Goal: Task Accomplishment & Management: Manage account settings

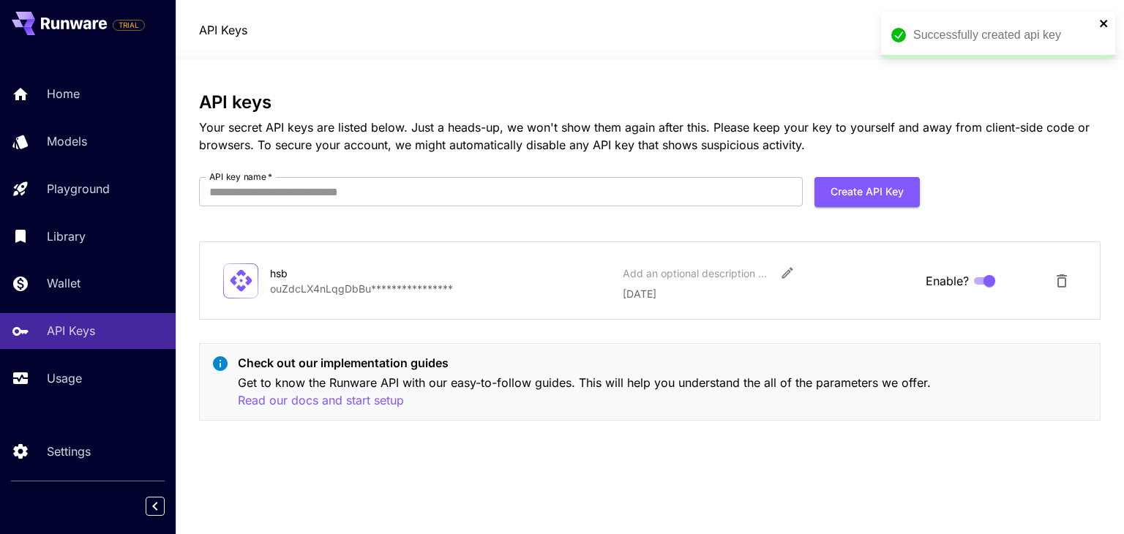
click at [1103, 27] on icon "close" at bounding box center [1104, 24] width 10 height 12
click at [1065, 284] on icon "Delete API Key" at bounding box center [1061, 280] width 10 height 13
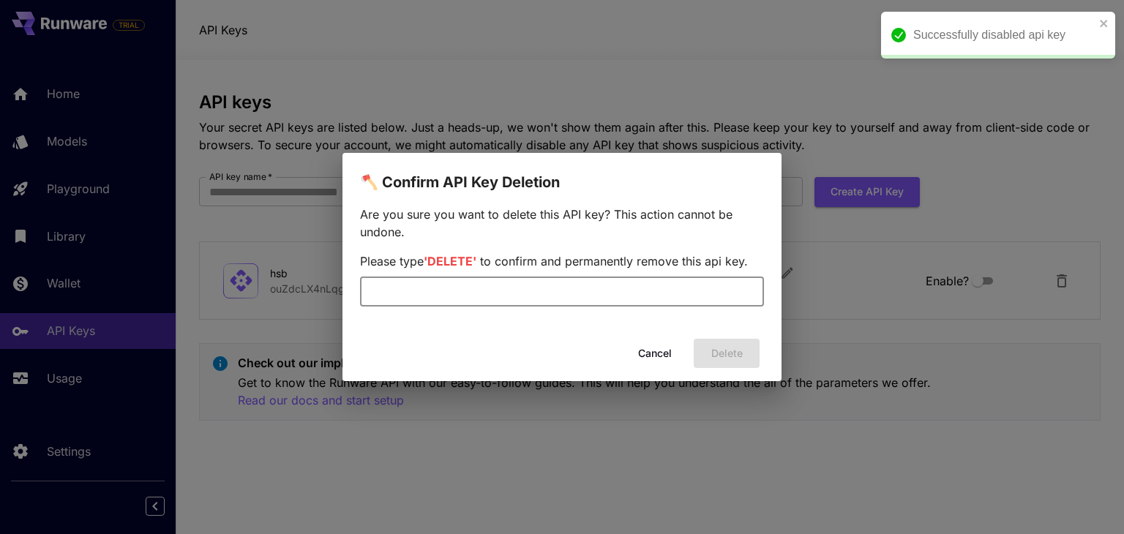
click at [560, 288] on input "text" at bounding box center [562, 291] width 404 height 29
type input "******"
click at [716, 343] on button "Delete" at bounding box center [727, 354] width 66 height 30
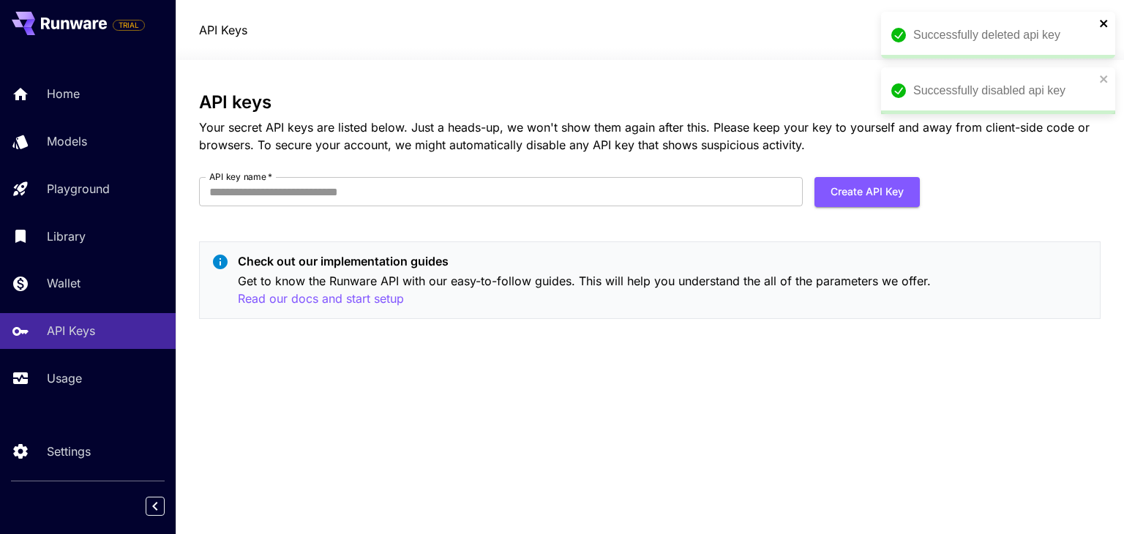
click at [1103, 20] on icon "close" at bounding box center [1104, 24] width 10 height 12
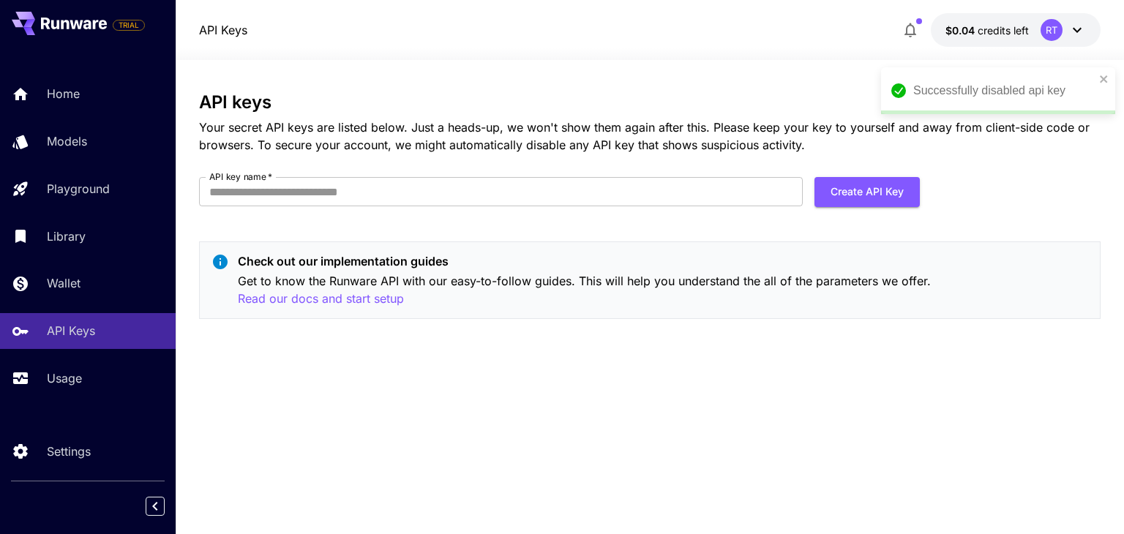
click at [1098, 80] on div "Successfully deleted api key Successfully disabled api key TRIAL Home Models Pl…" at bounding box center [562, 267] width 1124 height 534
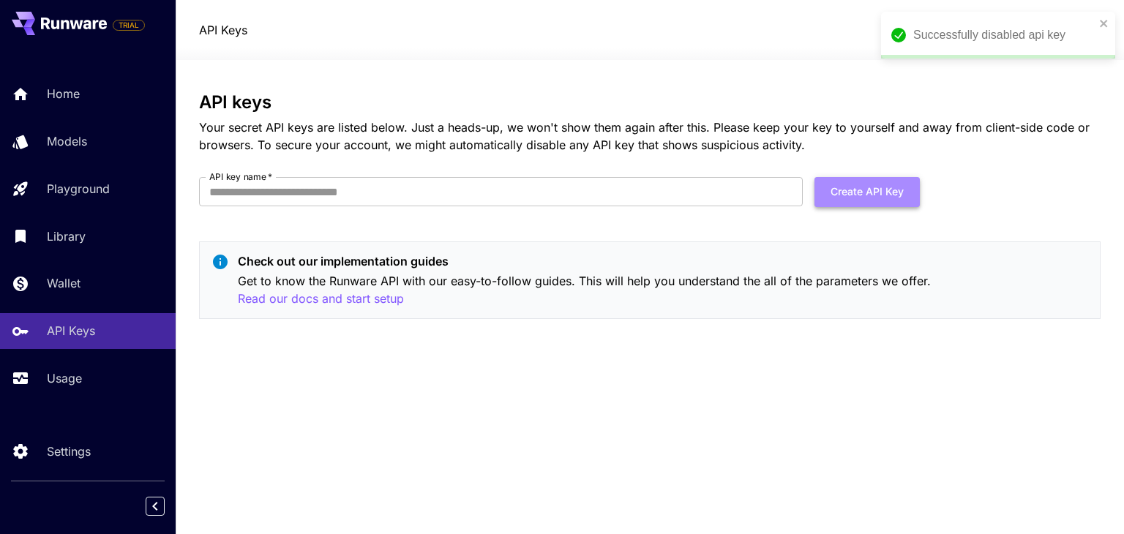
click at [874, 195] on button "Create API Key" at bounding box center [866, 192] width 105 height 30
click at [345, 192] on input "API key name   *" at bounding box center [501, 191] width 604 height 29
type input "*"
type input "*******"
click at [854, 189] on button "Create API Key" at bounding box center [866, 192] width 105 height 30
